Goal: Information Seeking & Learning: Compare options

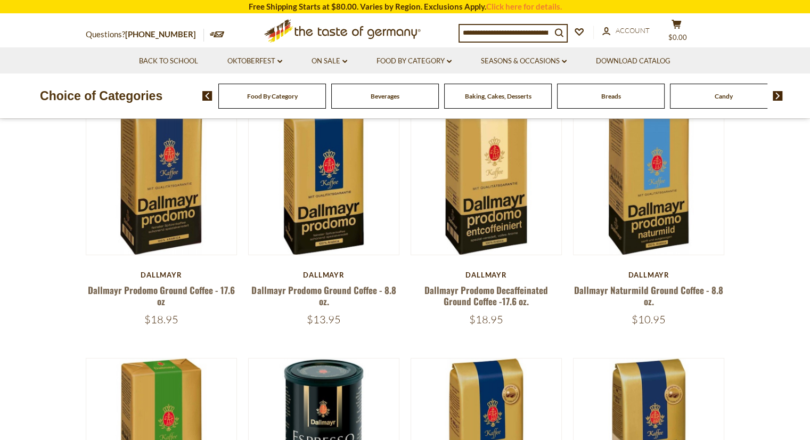
scroll to position [106, 0]
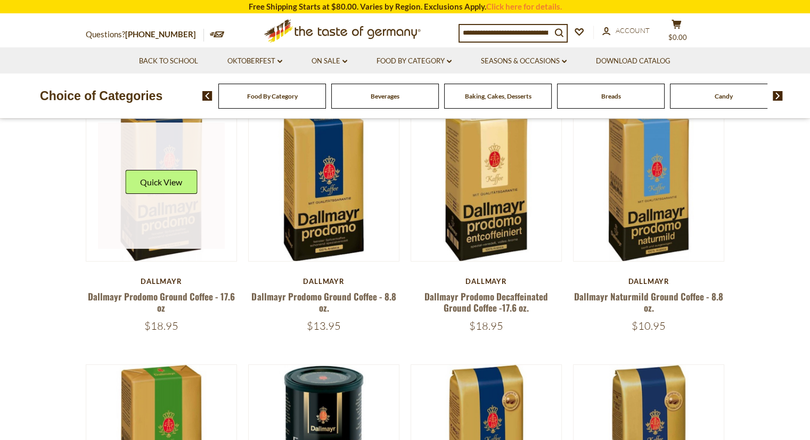
click at [153, 230] on link at bounding box center [161, 185] width 127 height 127
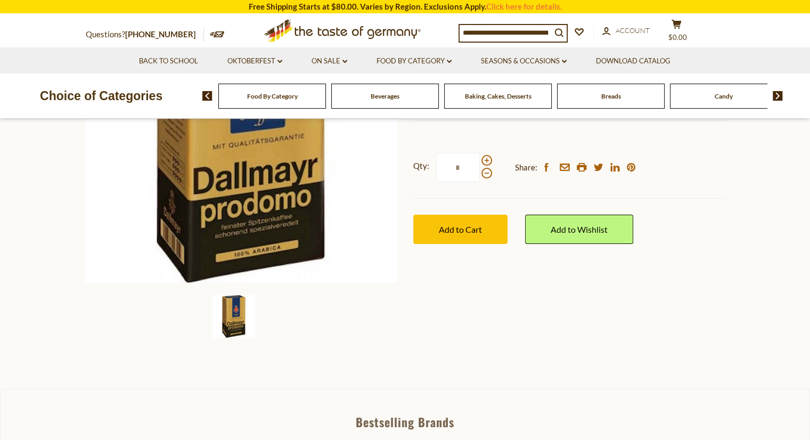
scroll to position [213, 0]
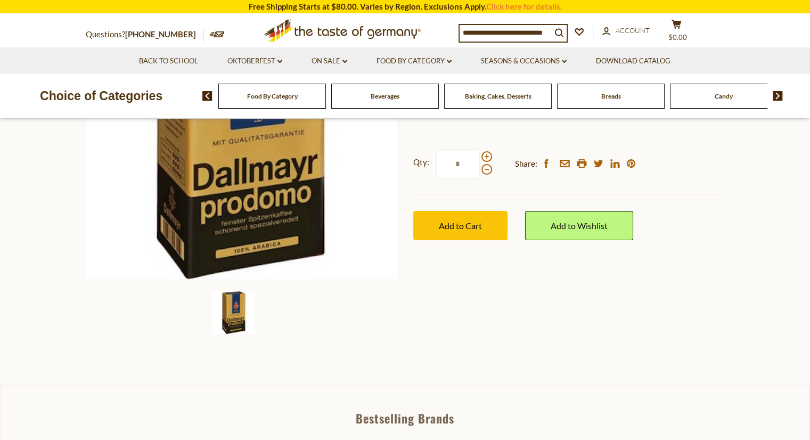
click at [511, 360] on section "Home Seasons & Occasions Breakfast Dallmayr Prodomo Ground Coffee - 17.6 oz Dal…" at bounding box center [405, 148] width 810 height 473
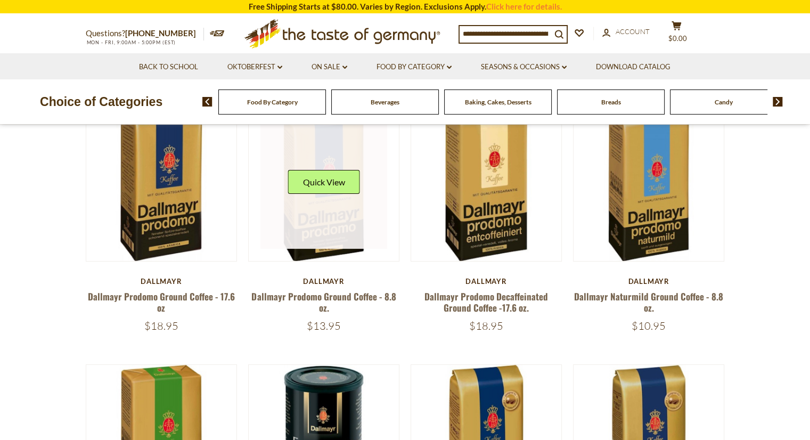
click at [329, 252] on img at bounding box center [324, 185] width 151 height 151
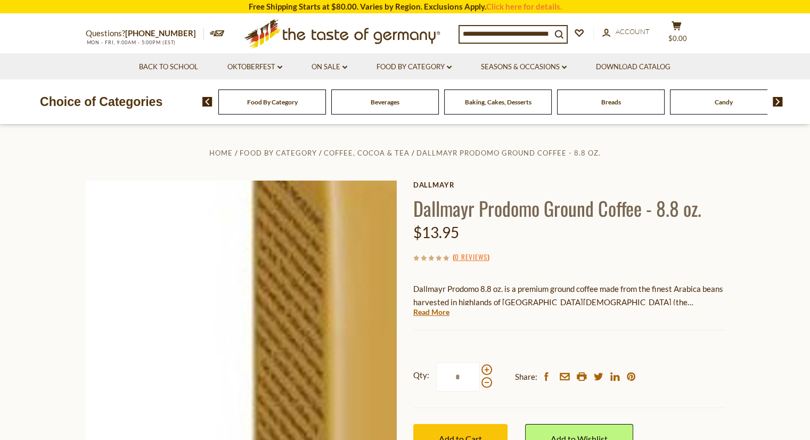
click at [120, 244] on img at bounding box center [241, 335] width 311 height 311
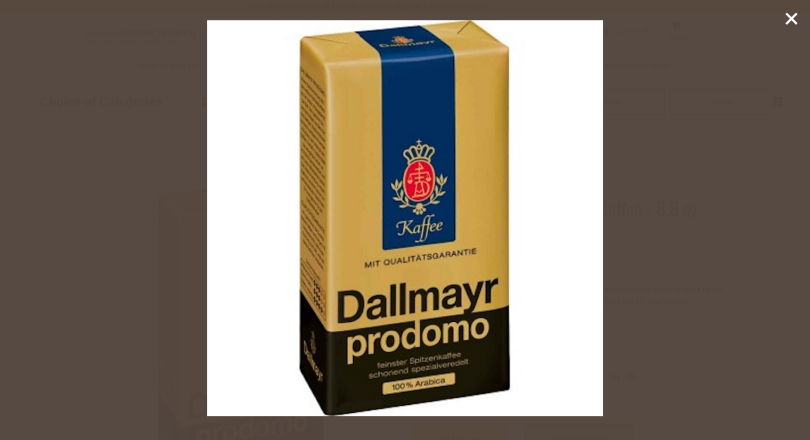
click at [382, 318] on img at bounding box center [405, 218] width 396 height 396
click at [449, 216] on img at bounding box center [405, 218] width 396 height 396
